Goal: Transaction & Acquisition: Subscribe to service/newsletter

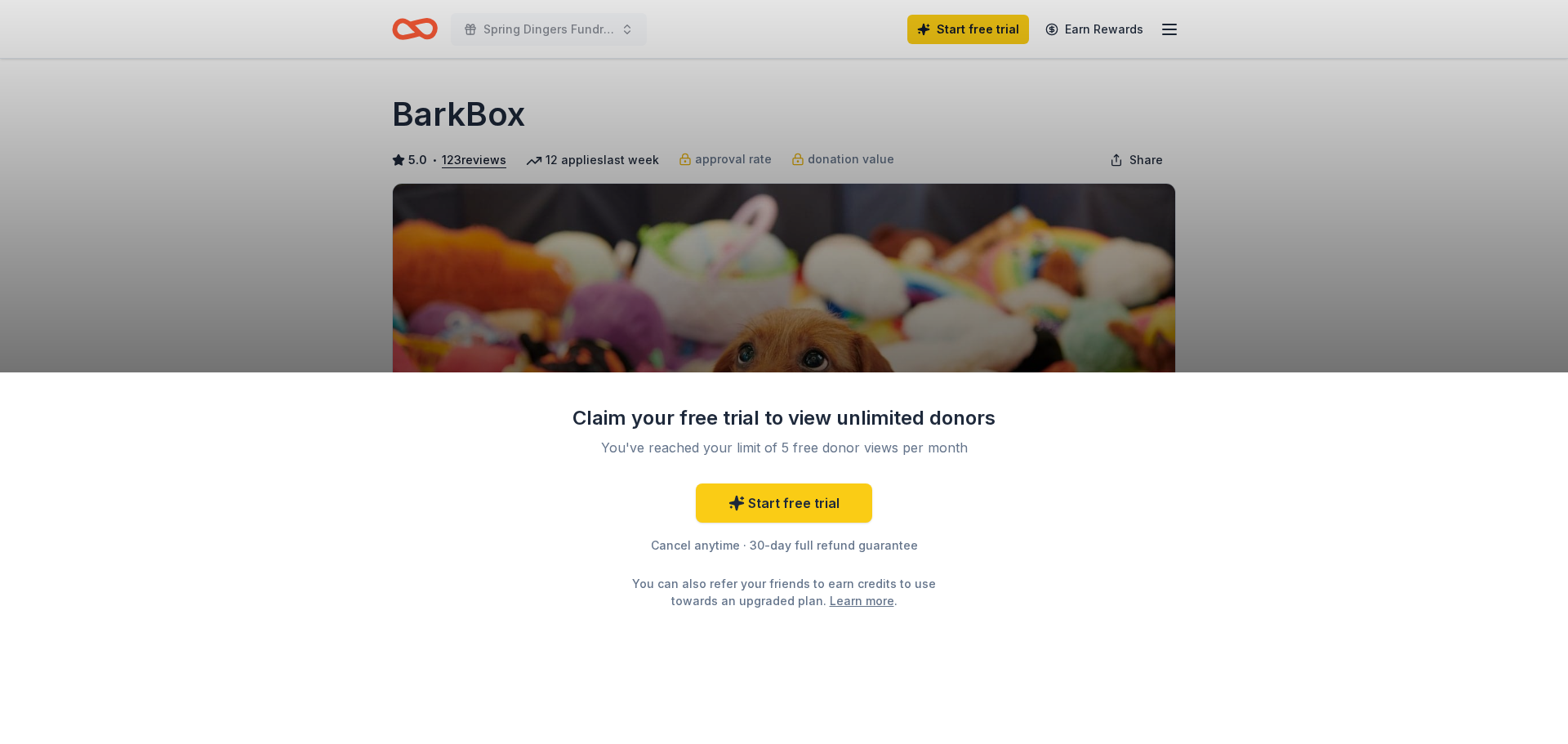
click at [1245, 281] on div "Claim your free trial to view unlimited donors You've reached your limit of 5 f…" at bounding box center [784, 372] width 1568 height 744
click at [789, 510] on link "Start free trial" at bounding box center [784, 502] width 176 height 39
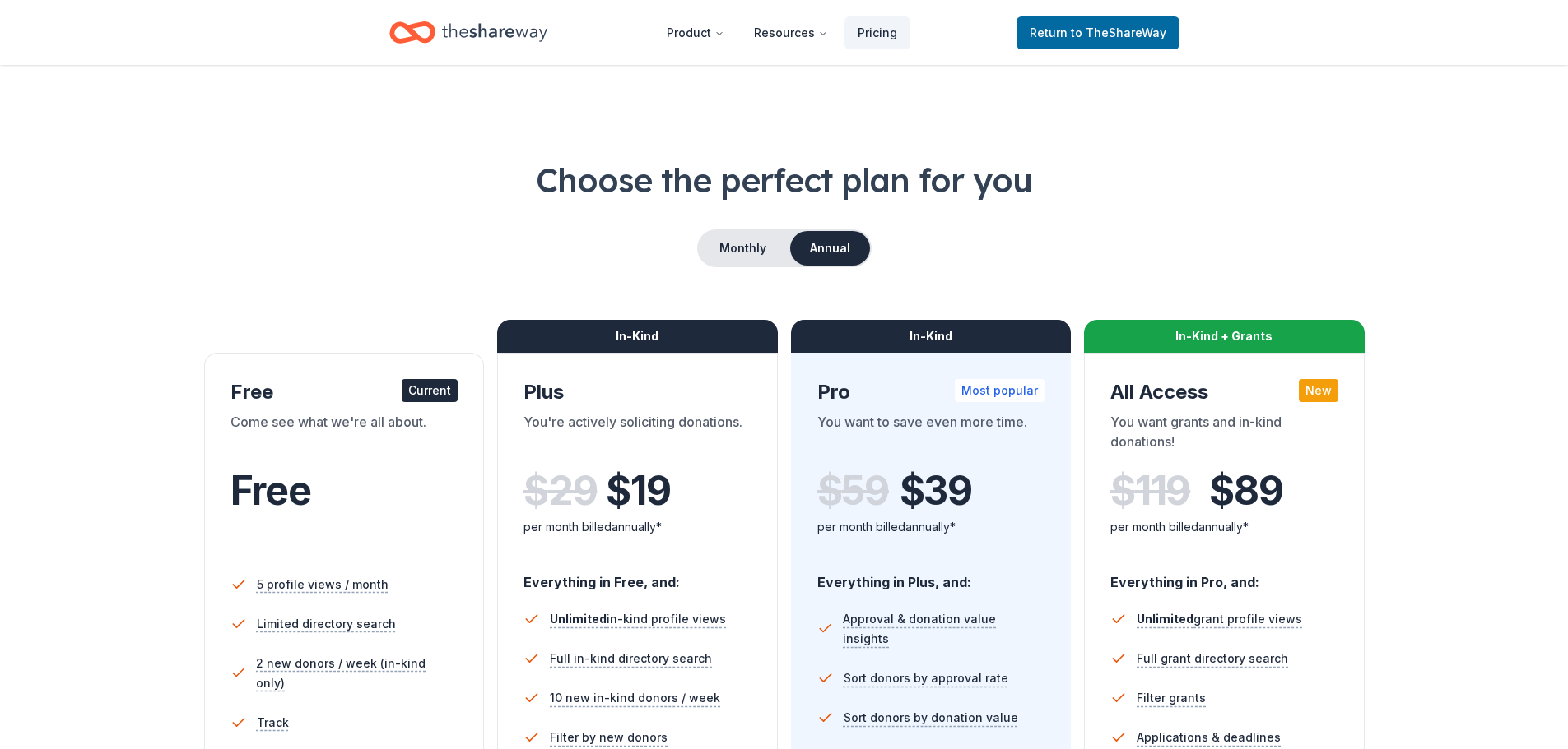
click at [1468, 368] on div "Choose the perfect plan for you Monthly Annual Free Current Come see what we're…" at bounding box center [783, 559] width 1436 height 805
click at [728, 249] on button "Monthly" at bounding box center [742, 249] width 88 height 35
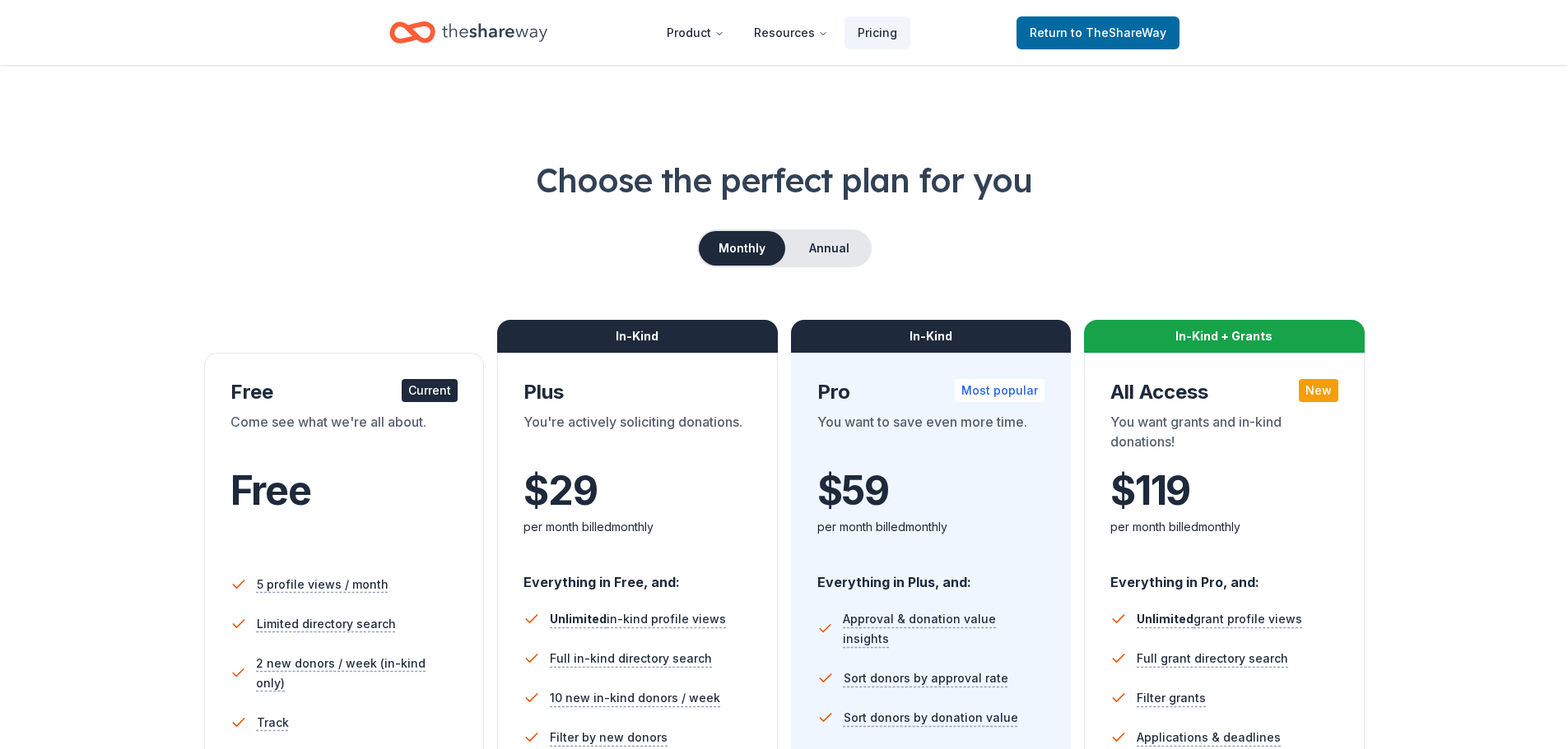
click at [779, 248] on button "Monthly" at bounding box center [741, 249] width 87 height 35
click at [819, 252] on button "Annual" at bounding box center [829, 249] width 81 height 35
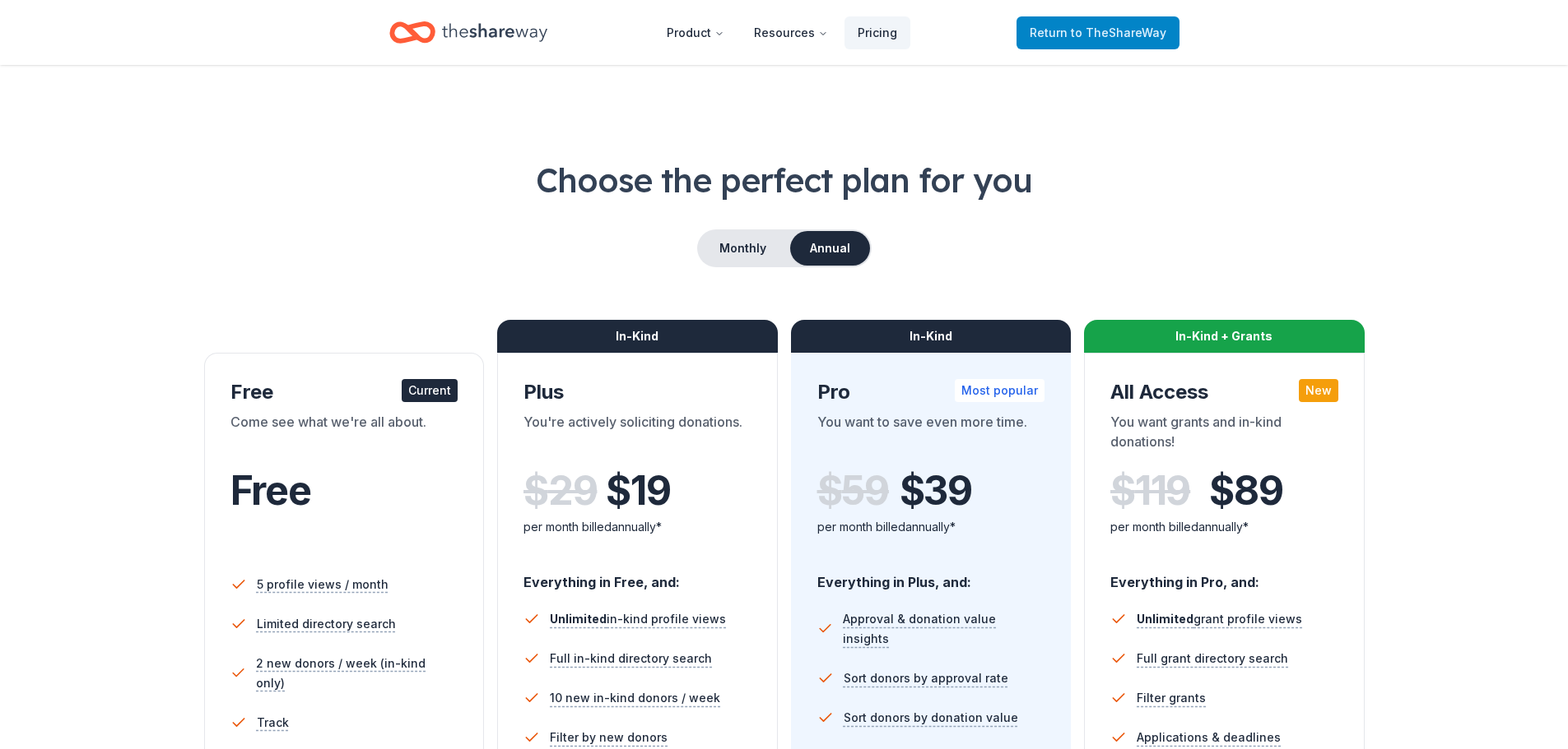
click at [1092, 27] on span "to TheShareWay" at bounding box center [1119, 32] width 96 height 14
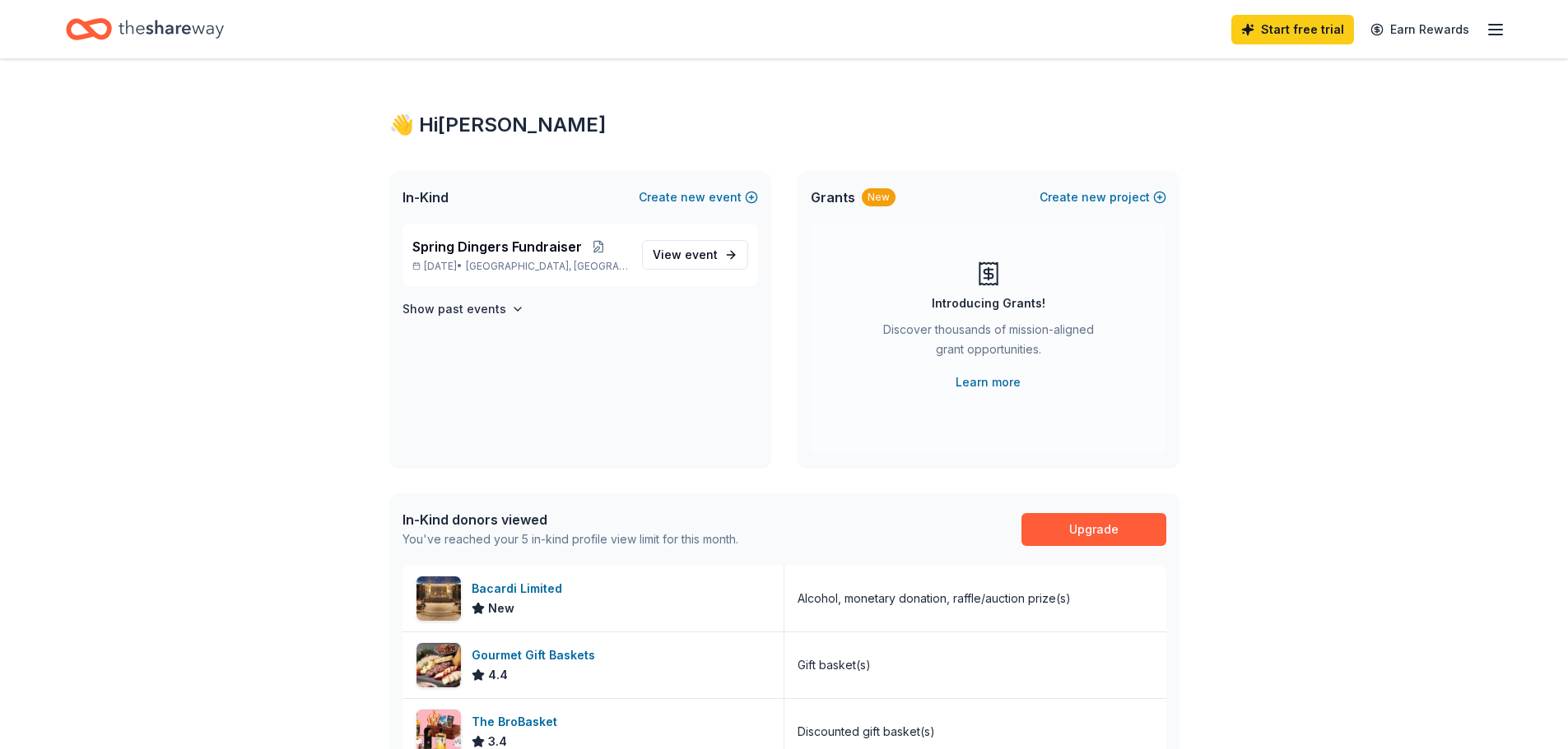
click at [1500, 35] on line "button" at bounding box center [1495, 35] width 13 height 0
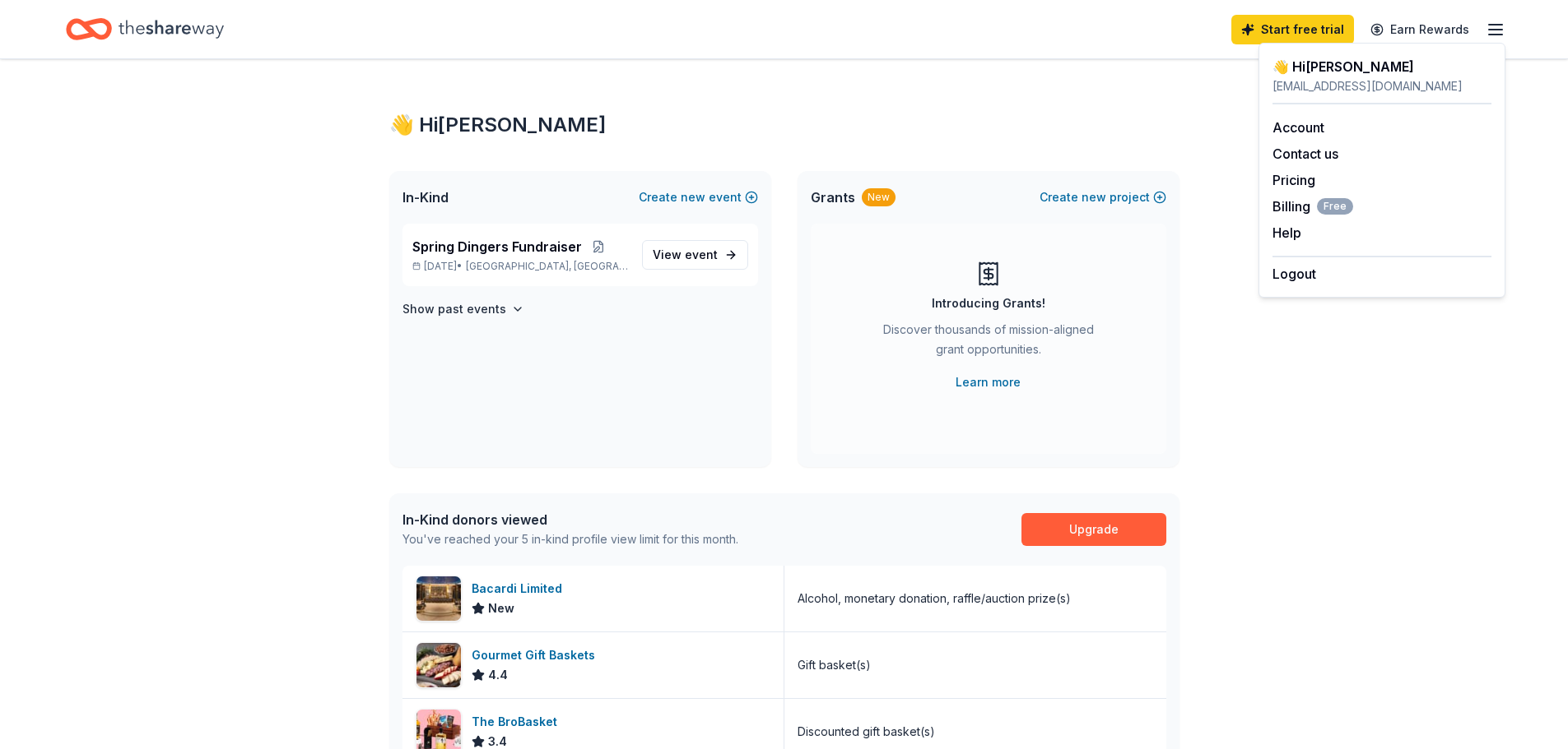
click at [1314, 472] on div "👋 Hi [PERSON_NAME] In-Kind Create new event Spring Dingers Fundraiser [DATE] • …" at bounding box center [784, 637] width 1568 height 1155
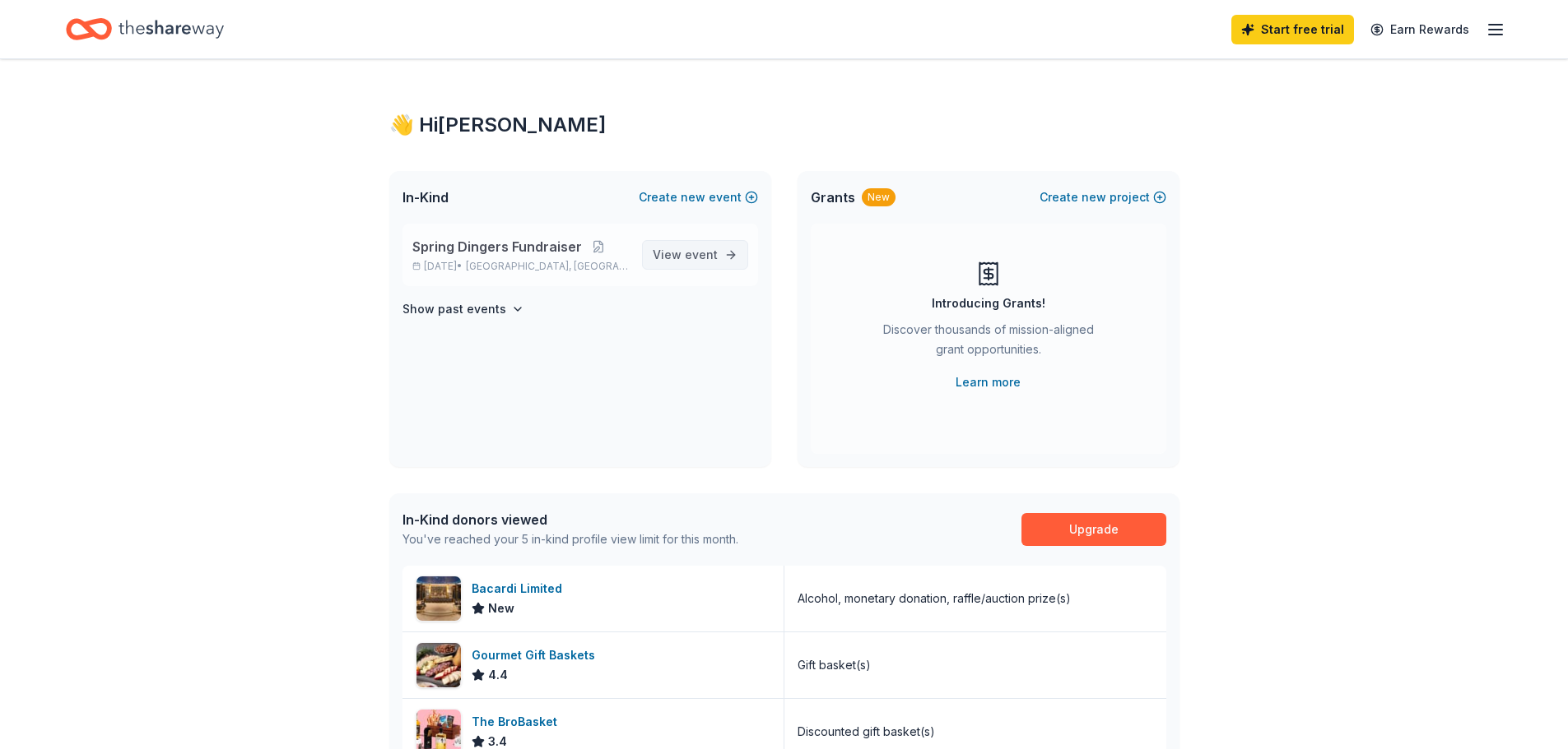
click at [686, 254] on span "event" at bounding box center [701, 254] width 33 height 14
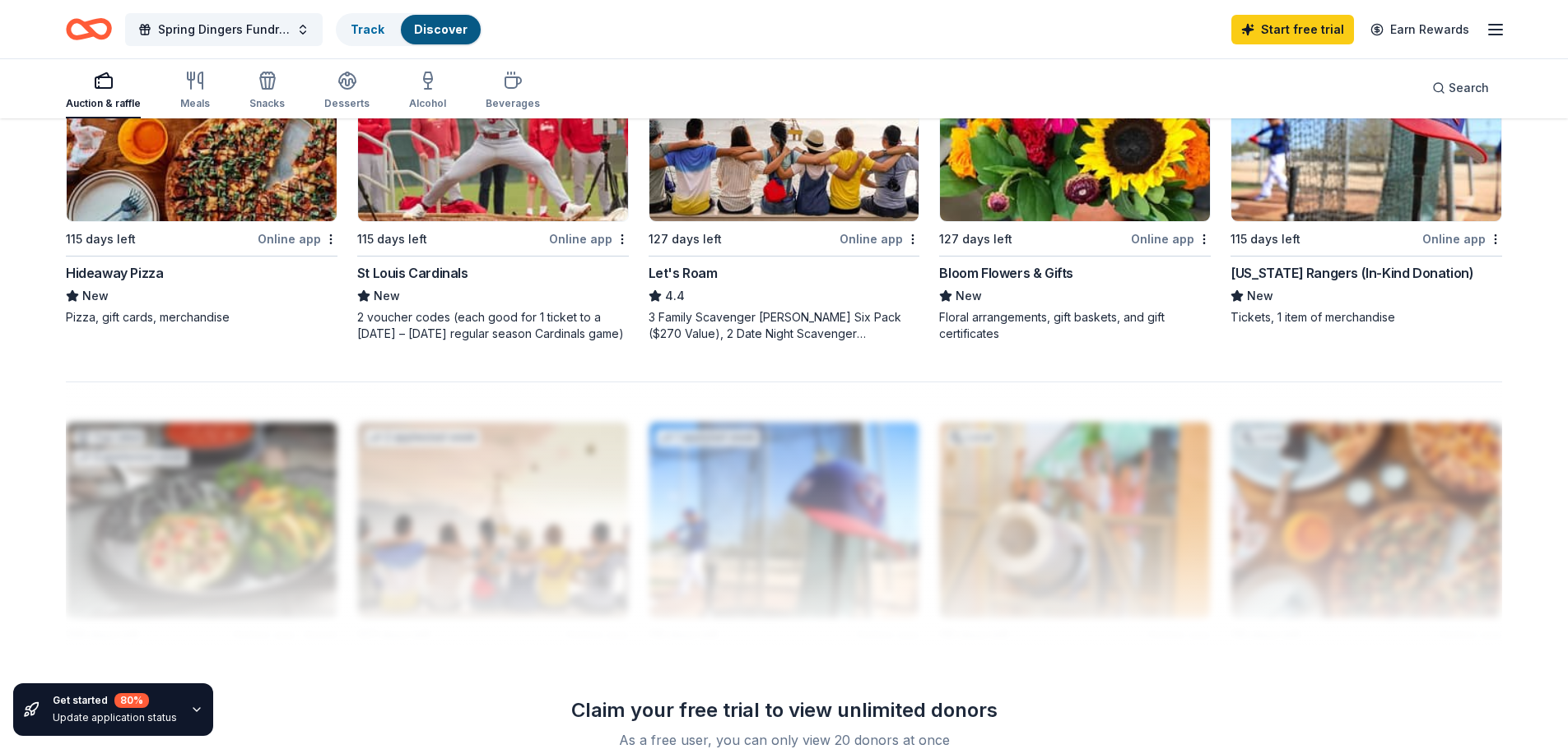
scroll to position [1481, 0]
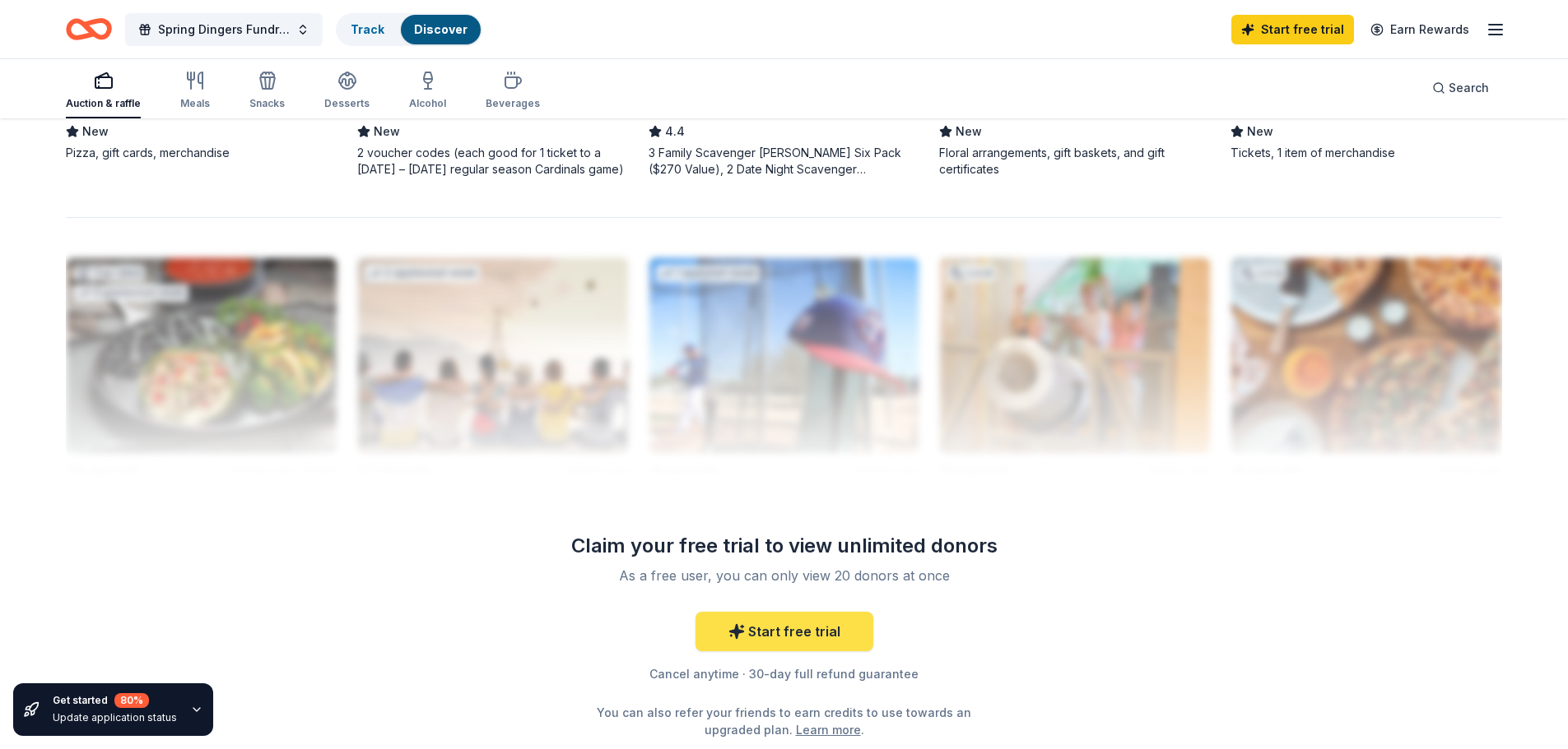
click at [821, 629] on link "Start free trial" at bounding box center [784, 631] width 178 height 39
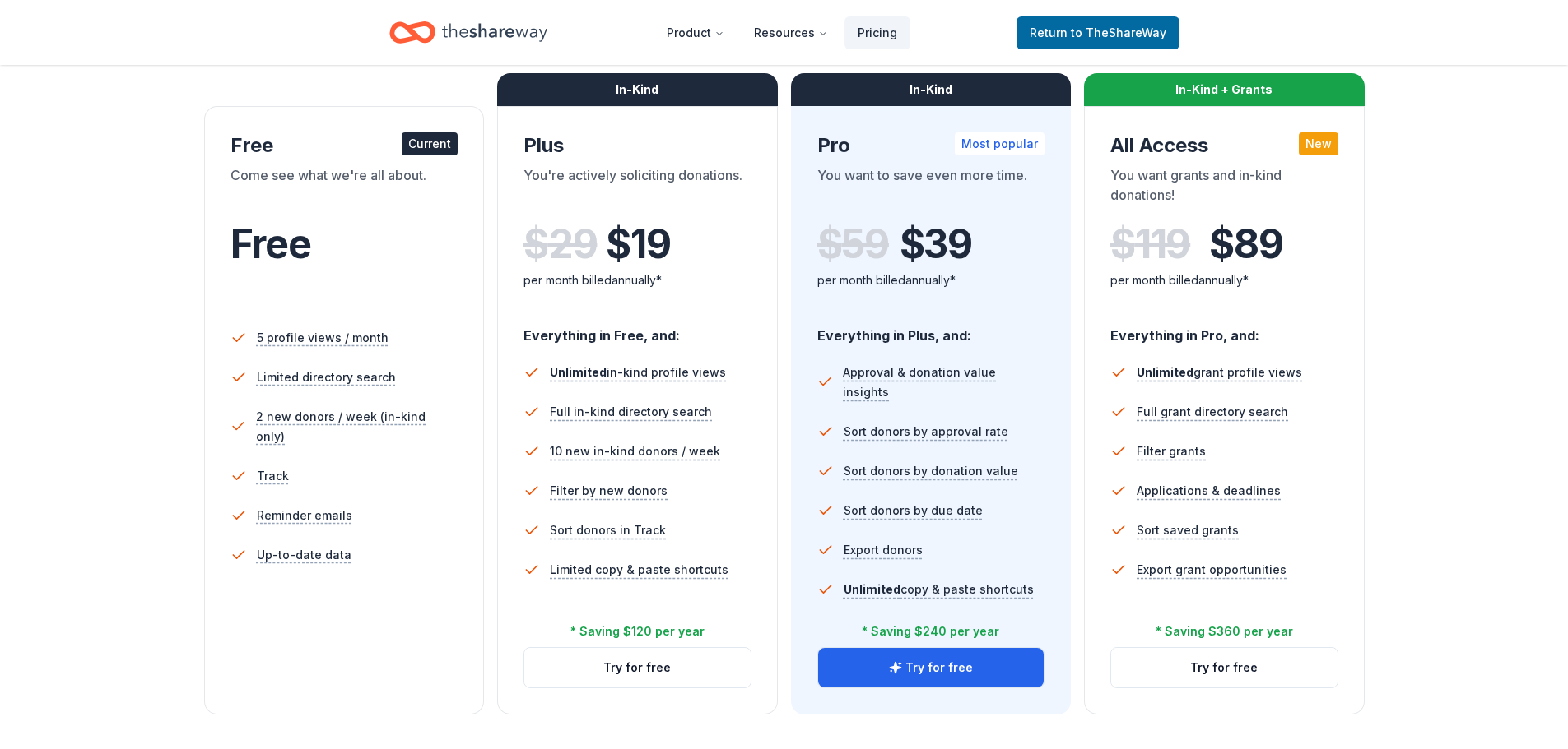
scroll to position [165, 0]
